Goal: Task Accomplishment & Management: Use online tool/utility

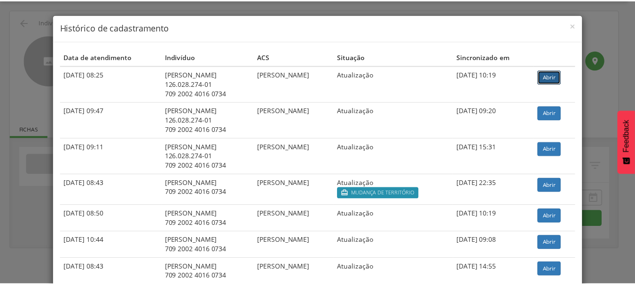
scroll to position [28, 0]
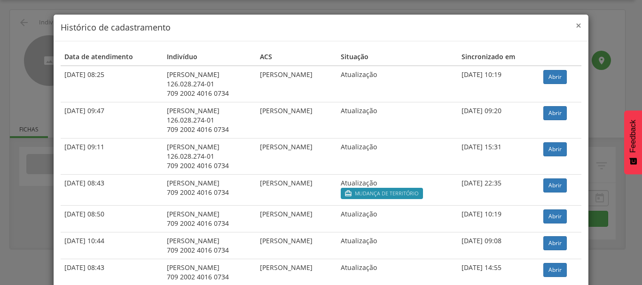
click at [576, 25] on span "×" at bounding box center [579, 25] width 6 height 13
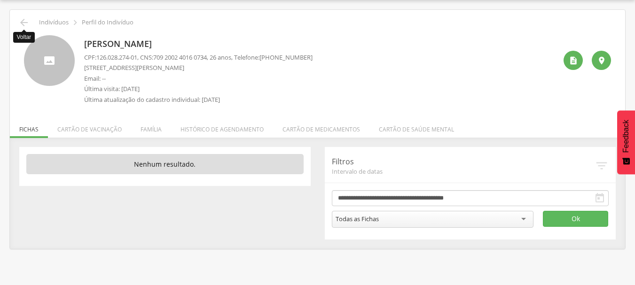
scroll to position [0, 0]
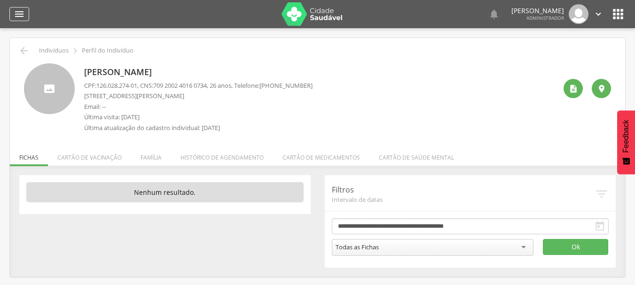
click at [13, 15] on div "" at bounding box center [19, 14] width 20 height 14
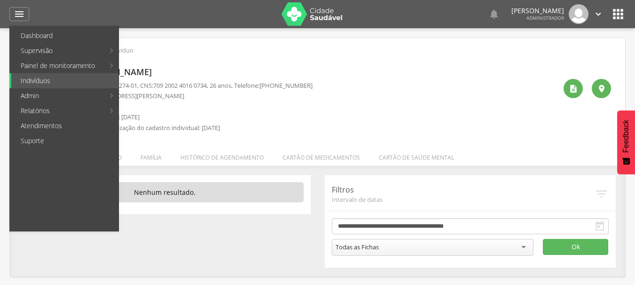
click at [161, 51] on link "Personalizados" at bounding box center [172, 50] width 106 height 15
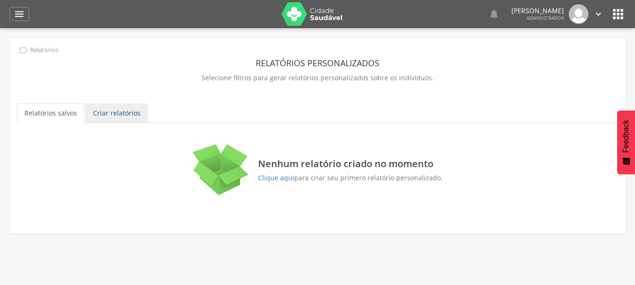
click at [121, 114] on link "Criar relatórios" at bounding box center [117, 113] width 63 height 20
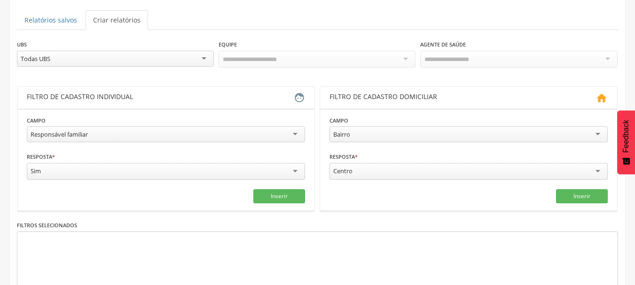
scroll to position [94, 0]
click at [207, 59] on div "Todas UBS" at bounding box center [115, 58] width 197 height 16
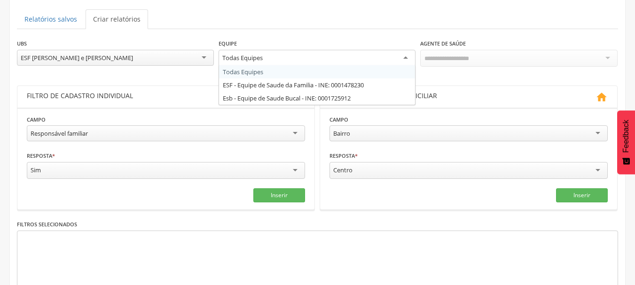
click at [352, 59] on div "Todas Equipes" at bounding box center [317, 58] width 197 height 17
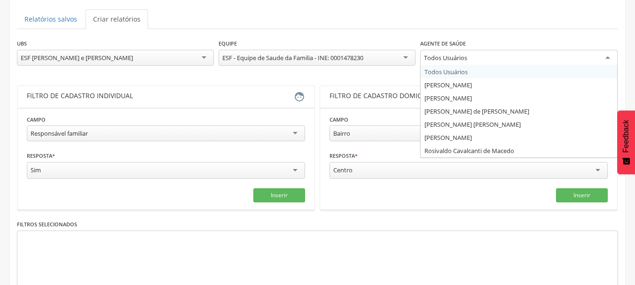
click at [534, 59] on div "Todos Usuários" at bounding box center [518, 58] width 197 height 17
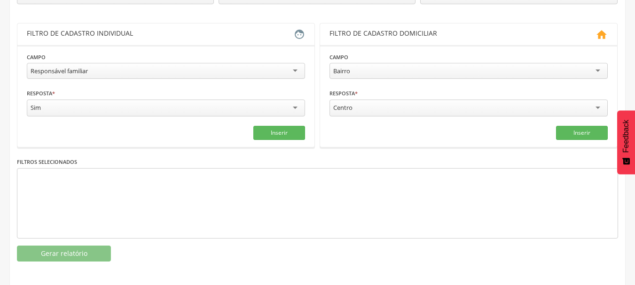
scroll to position [157, 0]
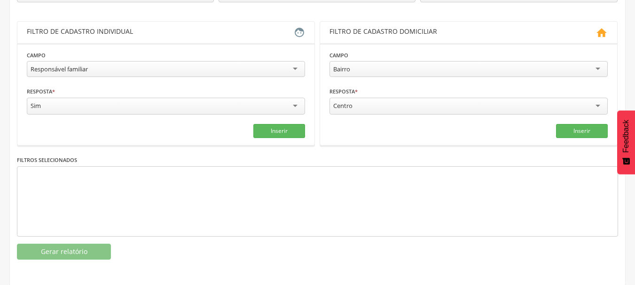
click at [267, 101] on div "Sim" at bounding box center [166, 106] width 278 height 17
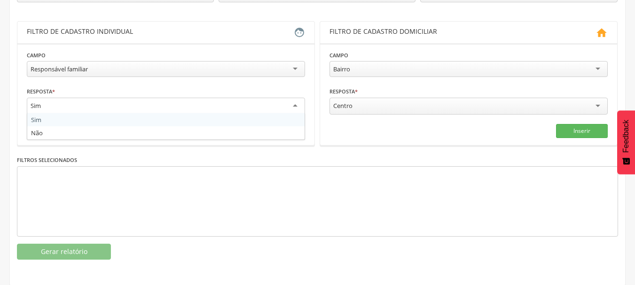
click at [267, 101] on div "Sim" at bounding box center [166, 106] width 278 height 17
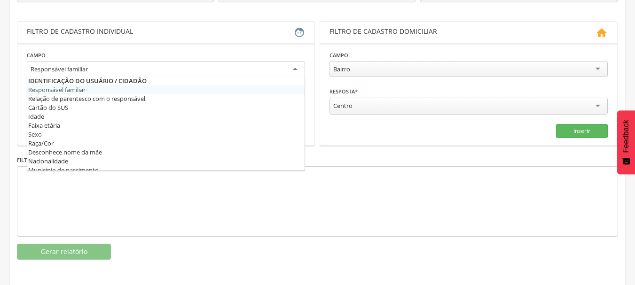
click at [293, 66] on div "Responsável familiar" at bounding box center [166, 69] width 278 height 17
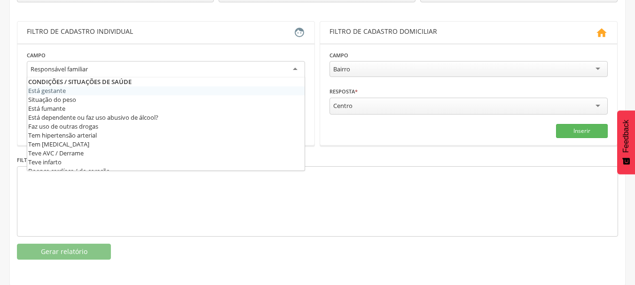
scroll to position [282, 0]
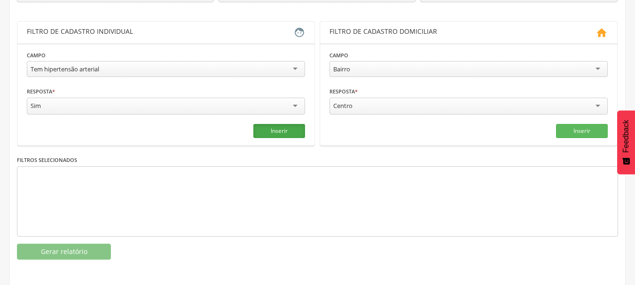
click at [275, 129] on button "Inserir" at bounding box center [279, 131] width 52 height 14
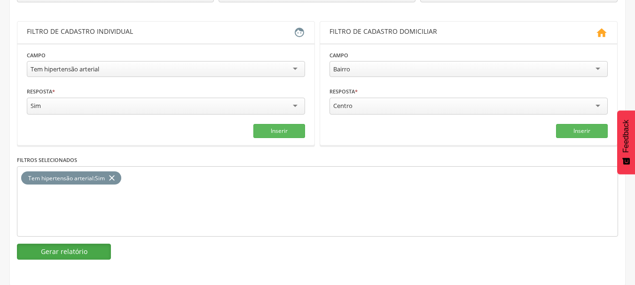
click at [79, 254] on button "Gerar relatório" at bounding box center [64, 252] width 94 height 16
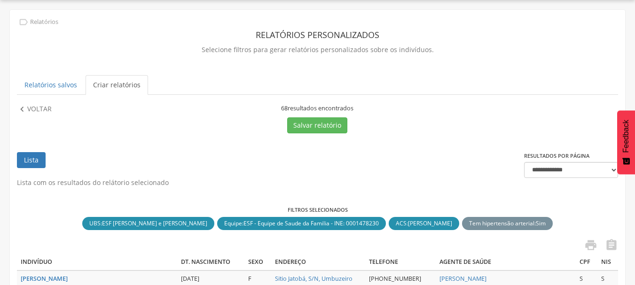
scroll to position [157, 0]
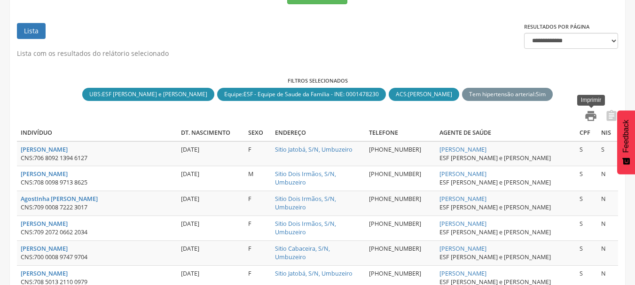
click at [591, 117] on icon "" at bounding box center [590, 116] width 13 height 13
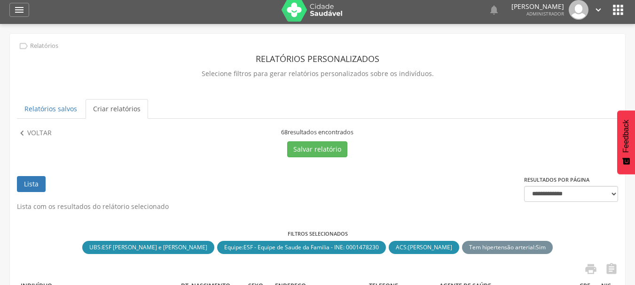
scroll to position [0, 0]
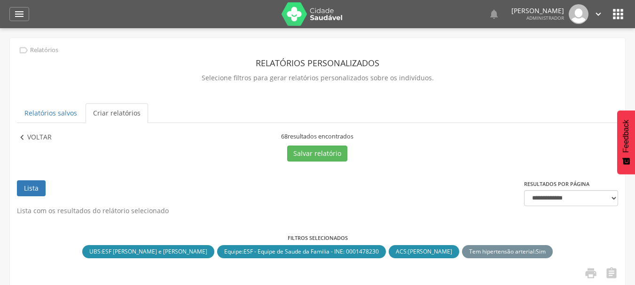
click at [42, 140] on p "Voltar" at bounding box center [39, 138] width 24 height 10
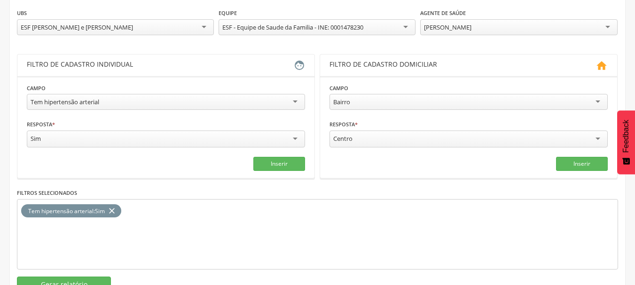
scroll to position [141, 0]
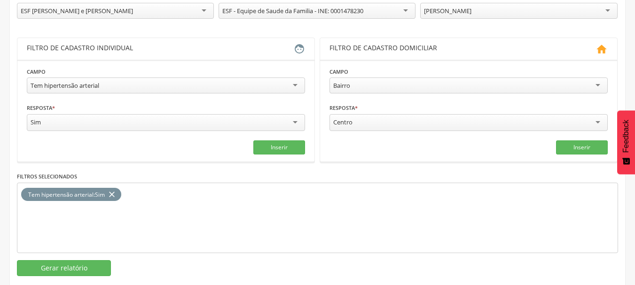
click at [112, 194] on icon "close" at bounding box center [111, 195] width 9 height 14
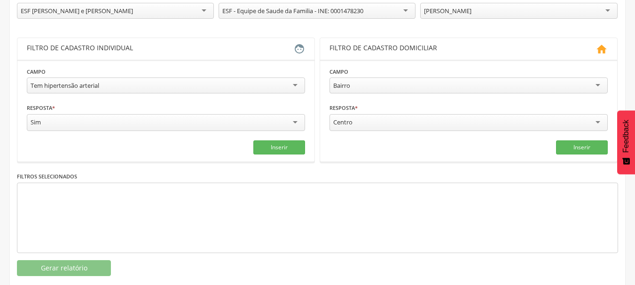
click at [229, 90] on div "Tem hipertensão arterial" at bounding box center [166, 86] width 278 height 16
click at [275, 146] on button "Inserir" at bounding box center [279, 148] width 52 height 14
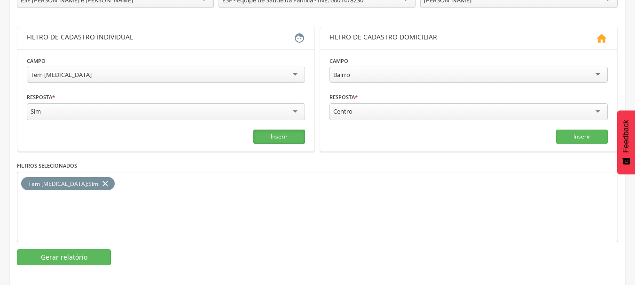
scroll to position [157, 0]
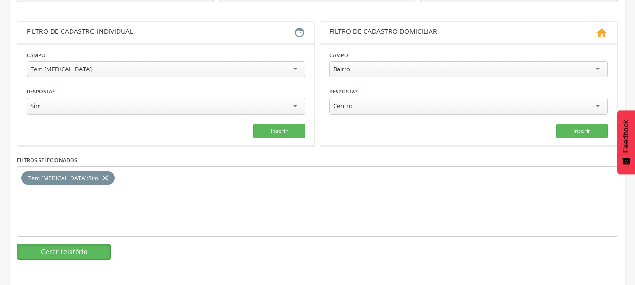
drag, startPoint x: 74, startPoint y: 253, endPoint x: 99, endPoint y: 247, distance: 25.8
click at [74, 252] on button "Gerar relatório" at bounding box center [64, 252] width 94 height 16
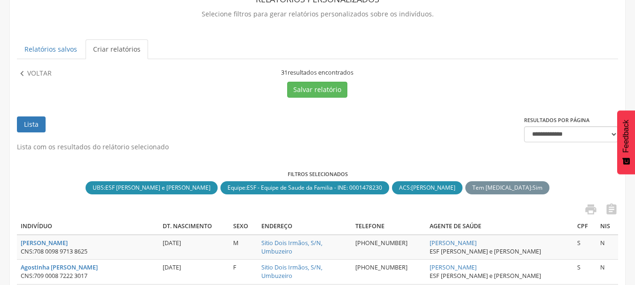
scroll to position [94, 0]
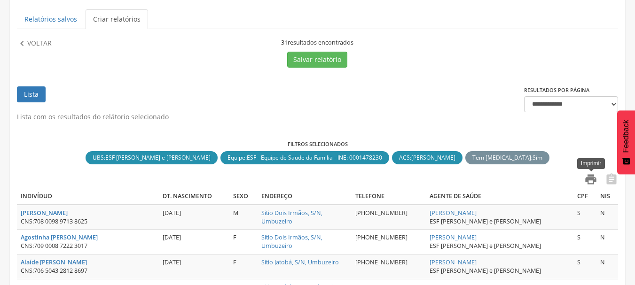
click at [595, 180] on icon "" at bounding box center [590, 179] width 13 height 13
click at [38, 39] on p "Voltar" at bounding box center [39, 44] width 24 height 10
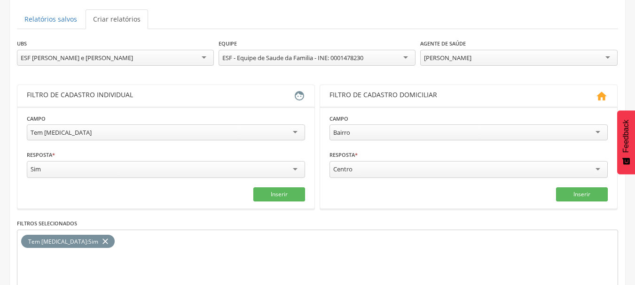
click at [101, 244] on icon "close" at bounding box center [105, 242] width 9 height 14
click at [276, 133] on div "Tem diabetes" at bounding box center [166, 133] width 278 height 16
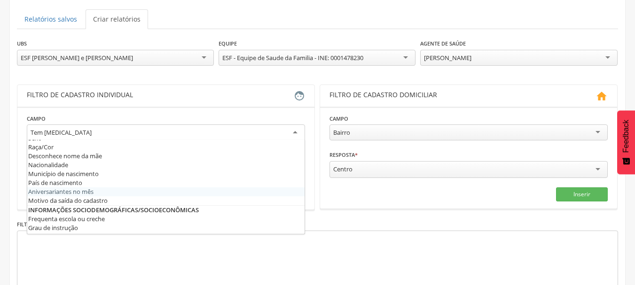
scroll to position [38, 0]
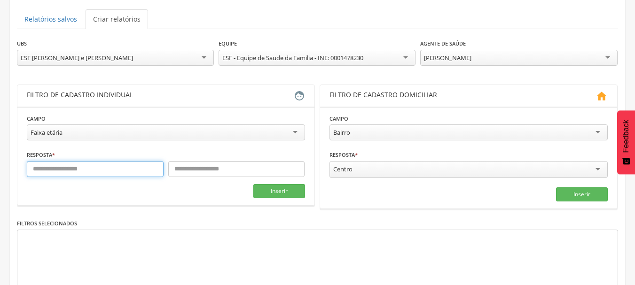
click at [136, 171] on input "text" at bounding box center [95, 169] width 137 height 16
type input "**"
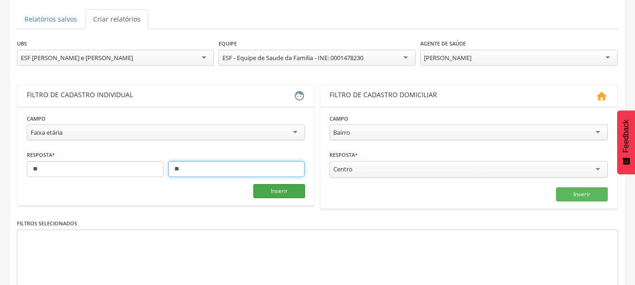
type input "**"
click at [293, 190] on button "Inserir" at bounding box center [279, 191] width 52 height 14
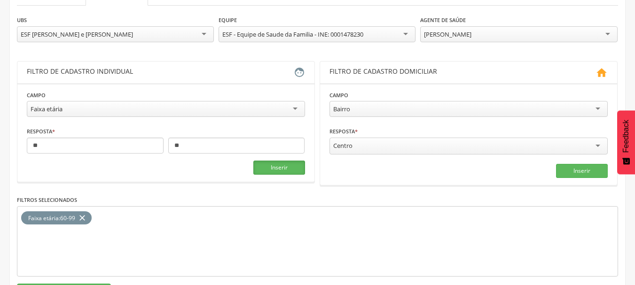
scroll to position [63, 0]
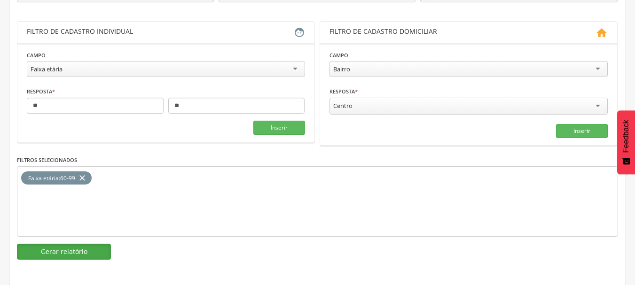
click at [74, 248] on button "Gerar relatório" at bounding box center [64, 252] width 94 height 16
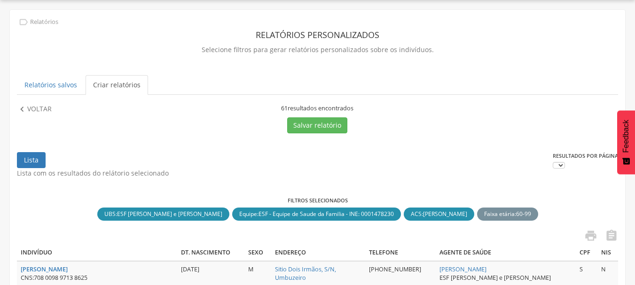
scroll to position [157, 0]
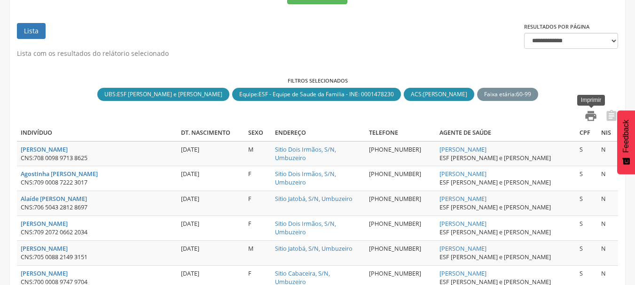
click at [588, 115] on icon "" at bounding box center [590, 116] width 13 height 13
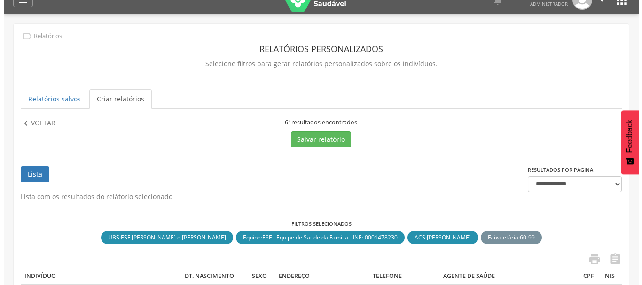
scroll to position [0, 0]
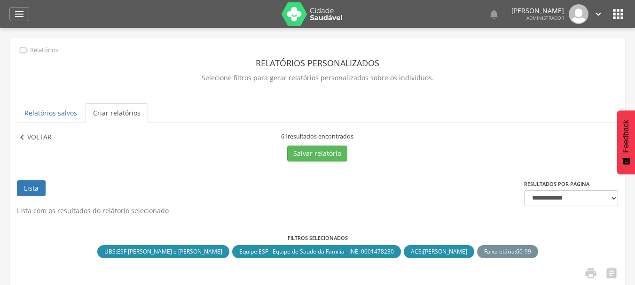
click at [38, 138] on p "Voltar" at bounding box center [39, 138] width 24 height 10
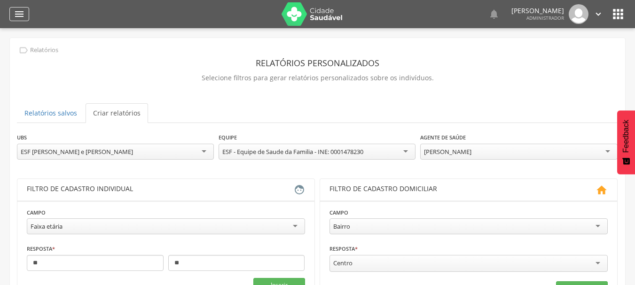
click at [23, 10] on icon "" at bounding box center [19, 13] width 11 height 11
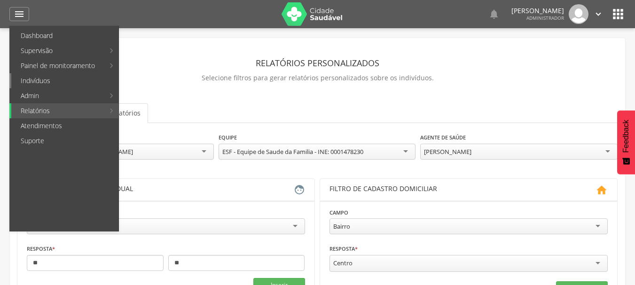
click at [40, 78] on link "Indivíduos" at bounding box center [64, 80] width 107 height 15
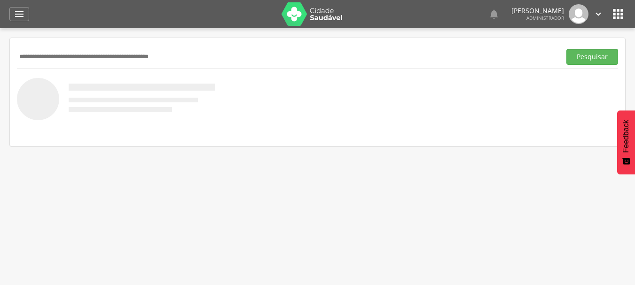
click at [118, 58] on input "text" at bounding box center [287, 57] width 540 height 16
paste input "**********"
type input "**********"
click at [578, 53] on button "Pesquisar" at bounding box center [592, 57] width 52 height 16
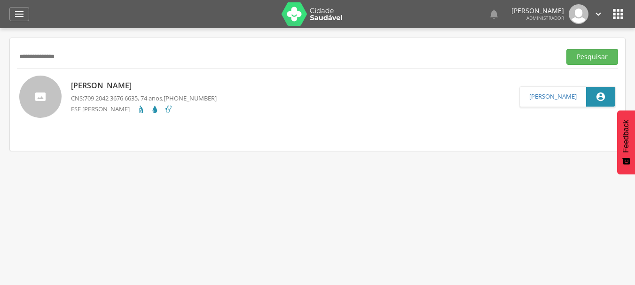
click at [161, 83] on p "Sebastião Carmo Barbosa" at bounding box center [144, 85] width 146 height 11
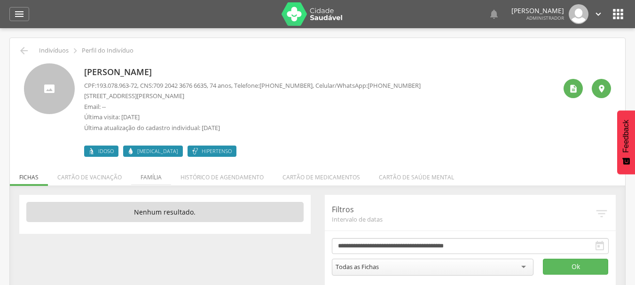
click at [147, 176] on li "Família" at bounding box center [151, 175] width 40 height 22
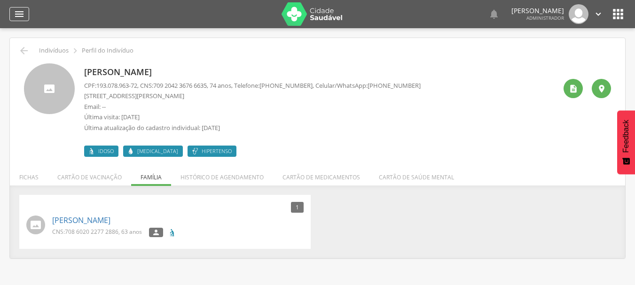
click at [21, 20] on div "" at bounding box center [19, 14] width 20 height 14
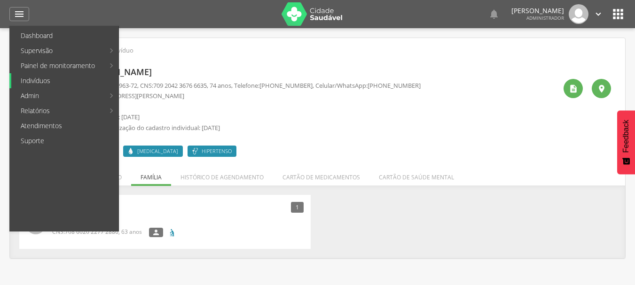
click at [37, 80] on link "Indivíduos" at bounding box center [64, 80] width 107 height 15
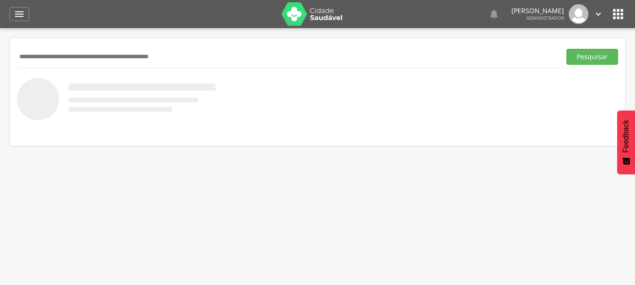
click at [59, 58] on input "text" at bounding box center [287, 57] width 540 height 16
type input "**********"
click at [566, 49] on button "Pesquisar" at bounding box center [592, 57] width 52 height 16
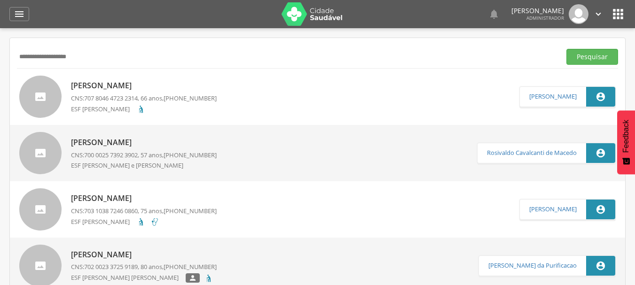
click at [130, 86] on p "[PERSON_NAME]" at bounding box center [144, 85] width 146 height 11
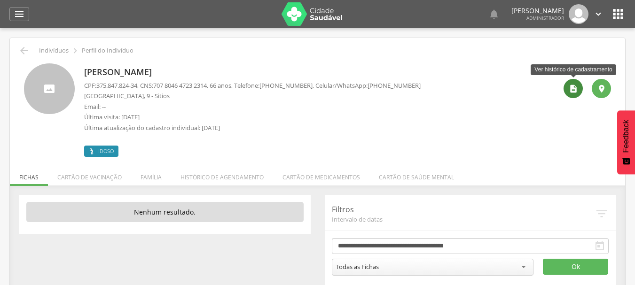
click at [574, 87] on icon "" at bounding box center [573, 88] width 9 height 9
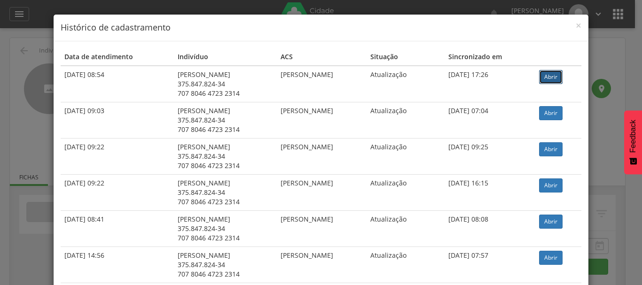
click at [548, 72] on link "Abrir" at bounding box center [551, 77] width 24 height 14
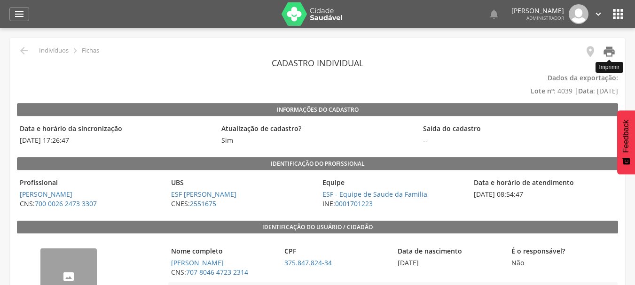
click at [609, 51] on icon "" at bounding box center [609, 51] width 13 height 13
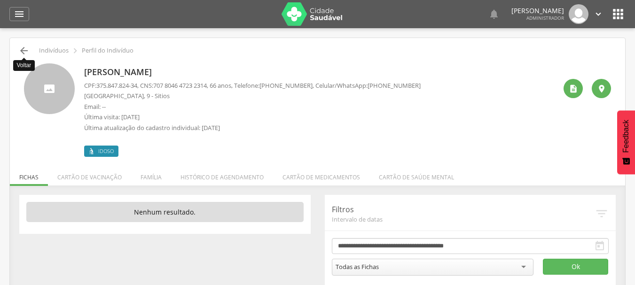
click at [28, 49] on icon "" at bounding box center [23, 50] width 11 height 11
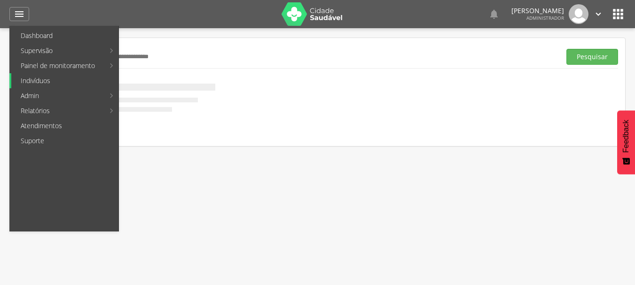
click at [41, 80] on link "Indivíduos" at bounding box center [64, 80] width 107 height 15
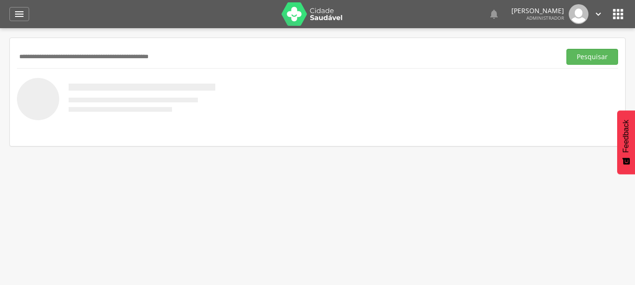
click at [130, 54] on input "text" at bounding box center [287, 57] width 540 height 16
click at [566, 49] on button "Pesquisar" at bounding box center [592, 57] width 52 height 16
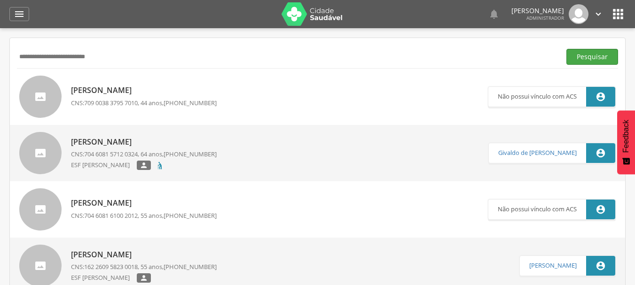
type input "**********"
click at [593, 55] on button "Pesquisar" at bounding box center [592, 57] width 52 height 16
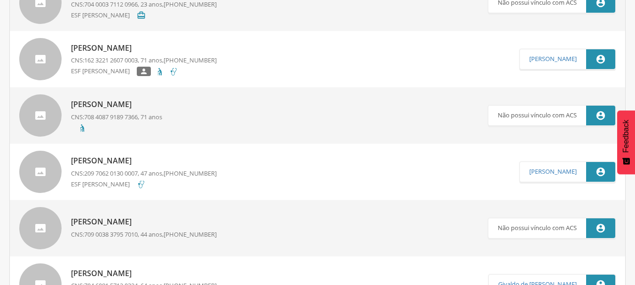
scroll to position [423, 0]
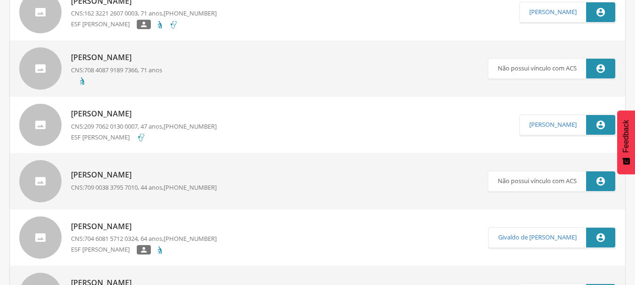
click at [182, 112] on p "Francisco de Assis Rodrigues Sales" at bounding box center [144, 114] width 146 height 11
type input "**********"
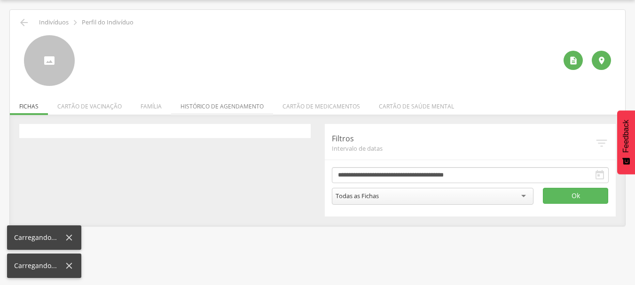
scroll to position [28, 0]
